Goal: Find specific page/section: Find specific page/section

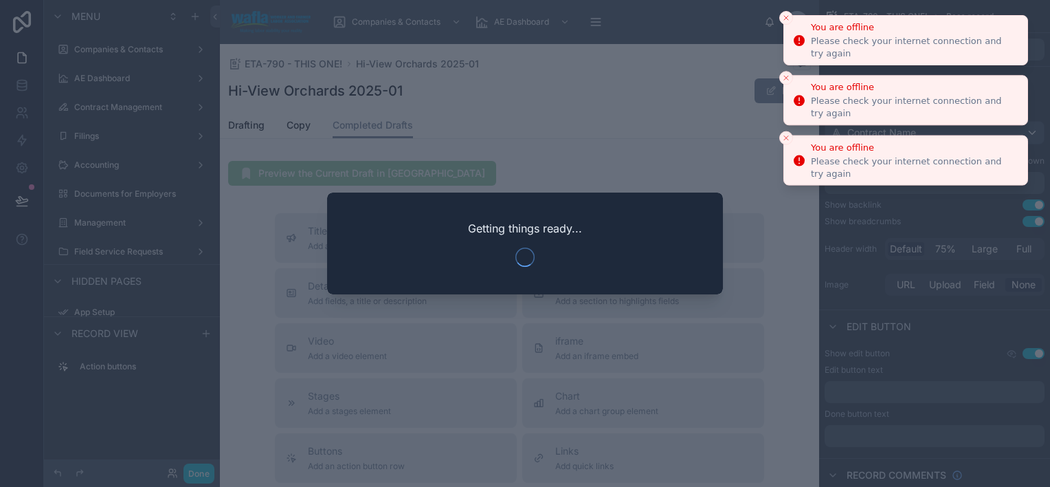
click at [786, 22] on icon "Close toast" at bounding box center [786, 18] width 8 height 8
click at [786, 23] on button "Close toast" at bounding box center [786, 18] width 14 height 14
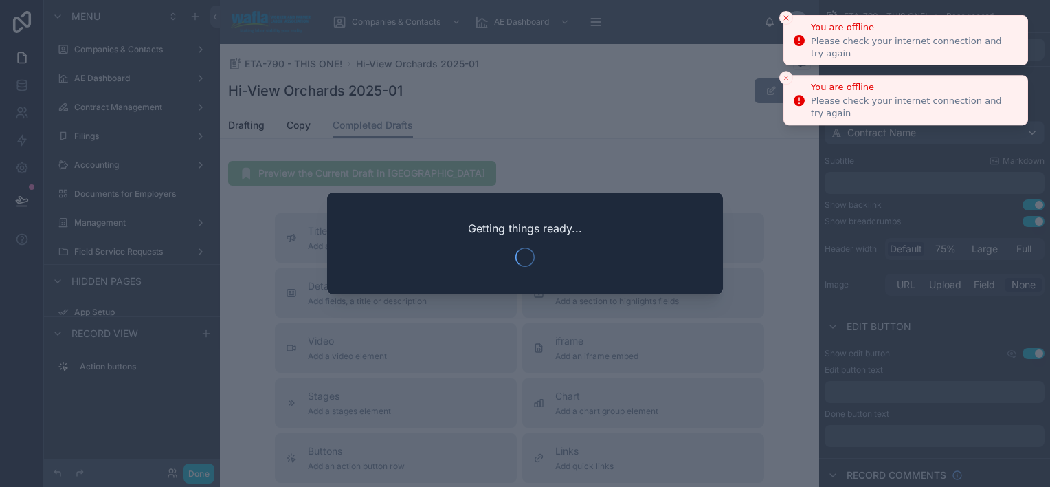
click at [786, 20] on line "Close toast" at bounding box center [786, 18] width 4 height 4
click at [786, 23] on button "Close toast" at bounding box center [786, 18] width 14 height 14
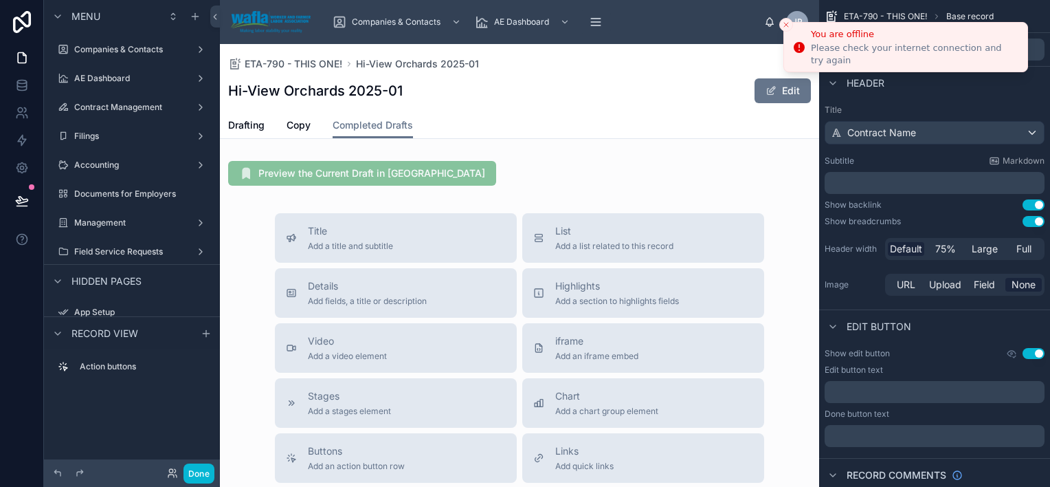
click at [786, 23] on icon "Close toast" at bounding box center [786, 25] width 8 height 8
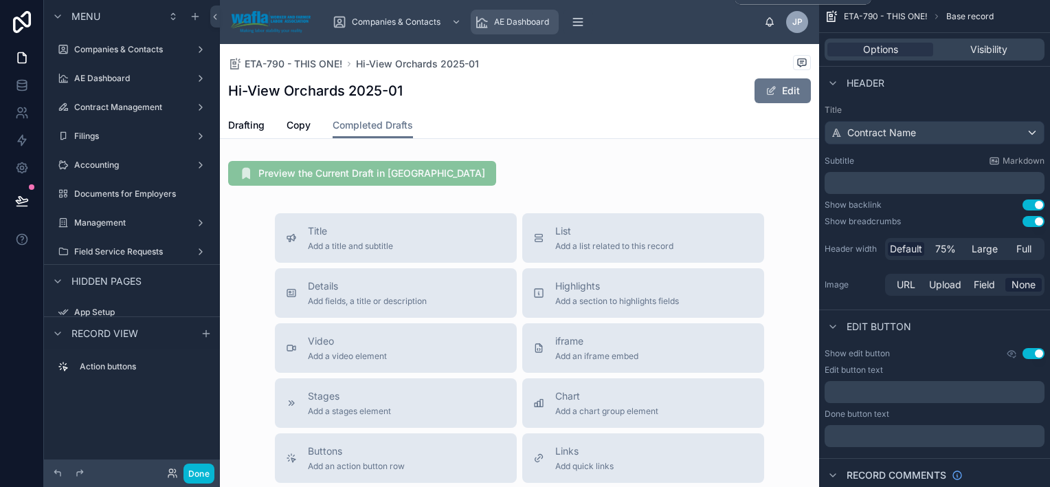
click at [509, 22] on span "AE Dashboard" at bounding box center [521, 21] width 55 height 11
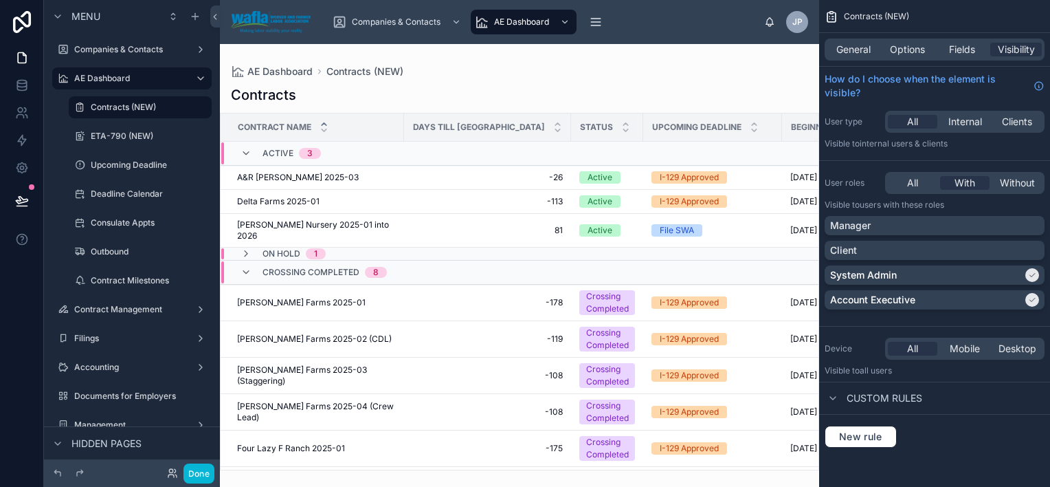
click at [240, 177] on div at bounding box center [519, 265] width 599 height 443
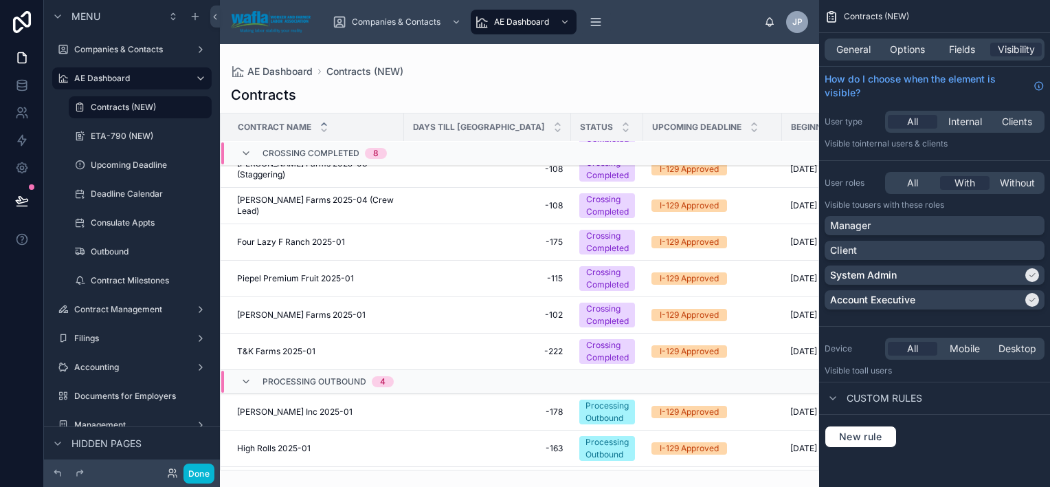
scroll to position [342, 0]
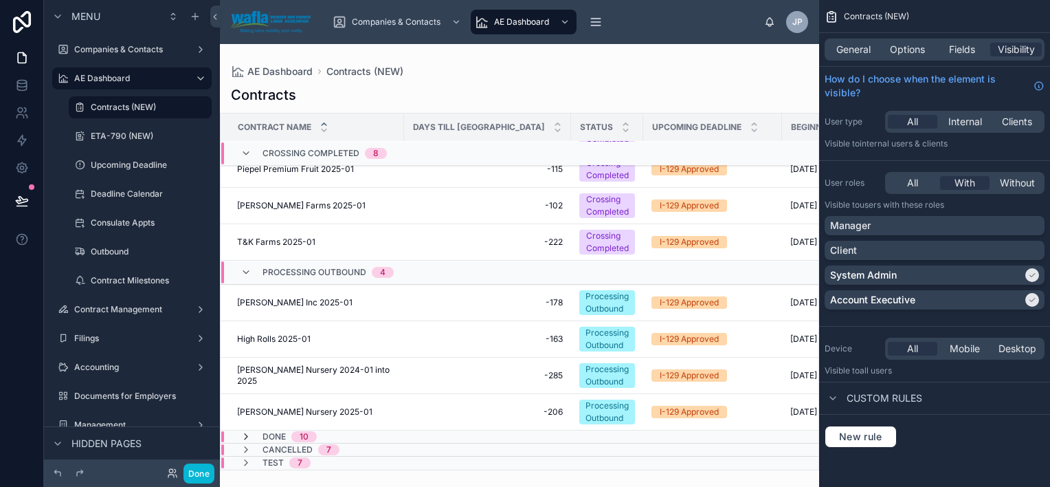
click at [242, 431] on icon at bounding box center [246, 436] width 11 height 11
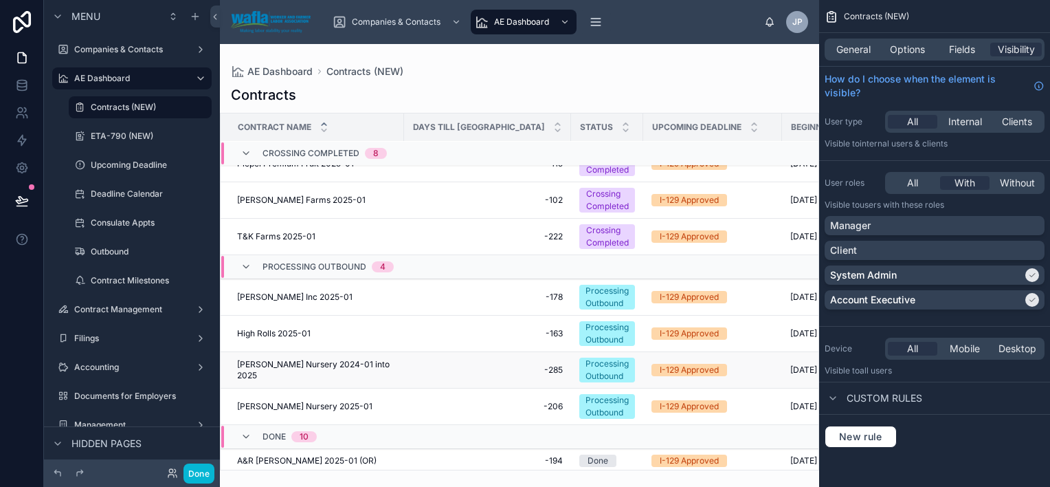
scroll to position [550, 0]
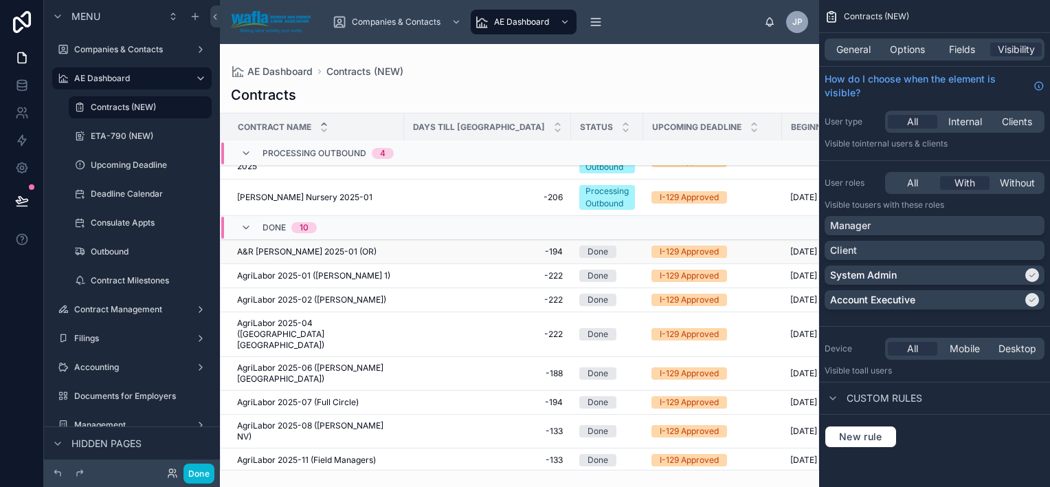
click at [237, 247] on span "A&R Spada 2025-01 (OR)" at bounding box center [307, 251] width 140 height 11
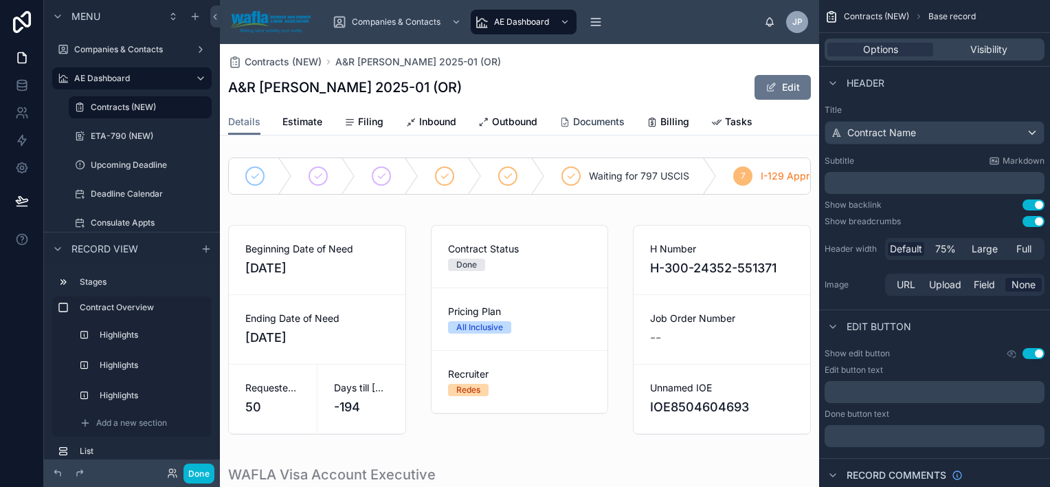
click at [583, 117] on span "Documents" at bounding box center [599, 122] width 52 height 14
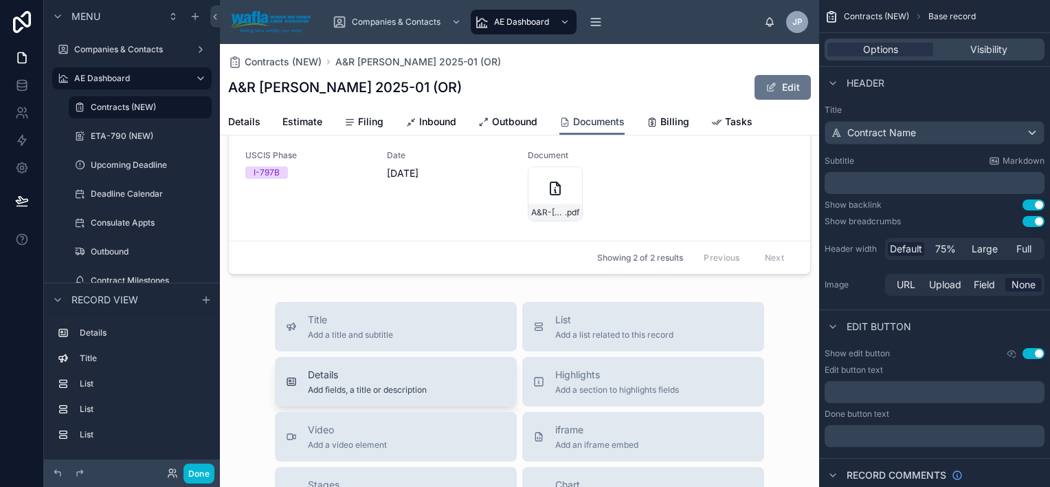
scroll to position [1036, 0]
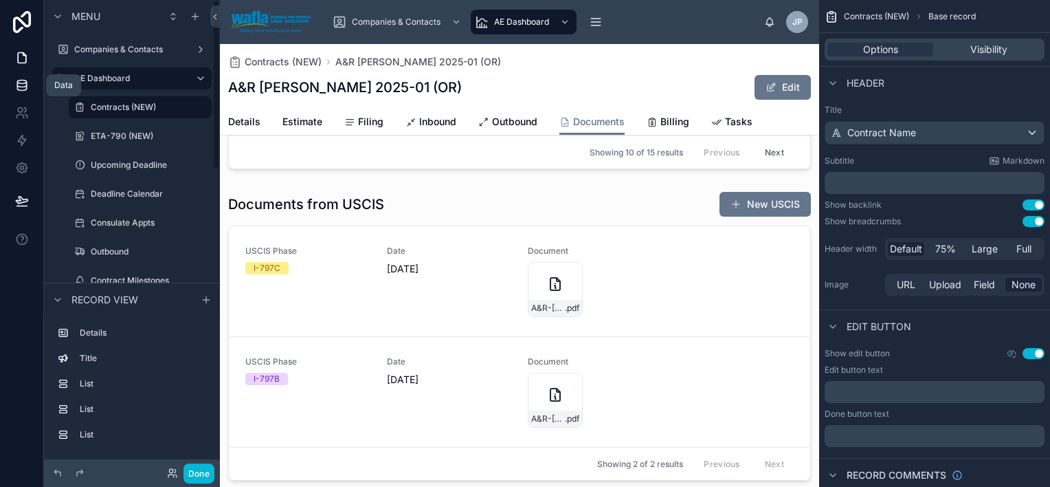
click at [11, 82] on link at bounding box center [21, 84] width 43 height 27
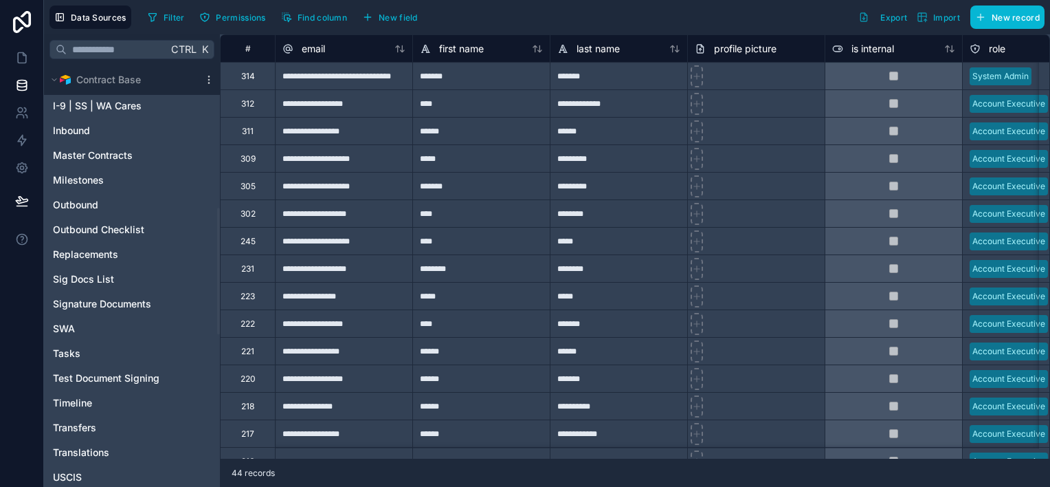
scroll to position [572, 0]
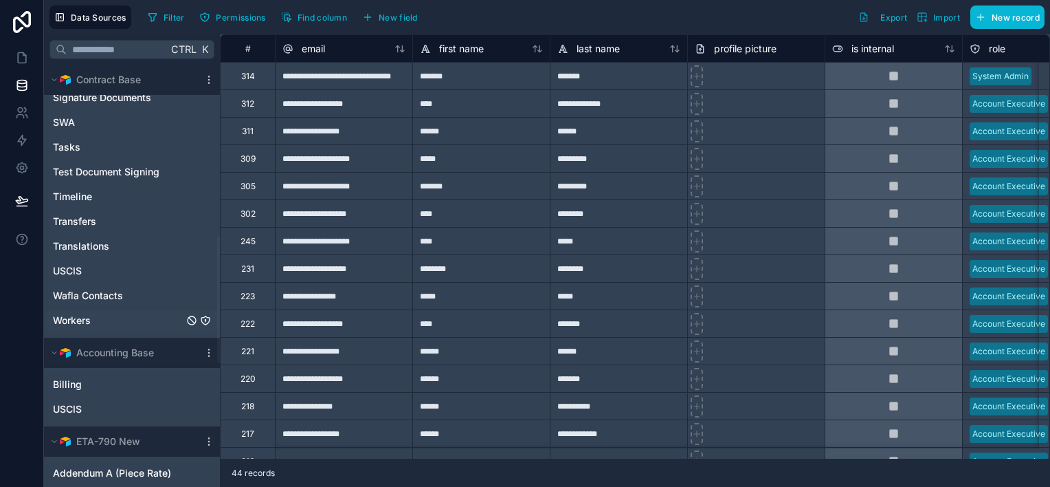
click at [122, 319] on link "Workers" at bounding box center [118, 320] width 131 height 14
